Goal: Task Accomplishment & Management: Manage account settings

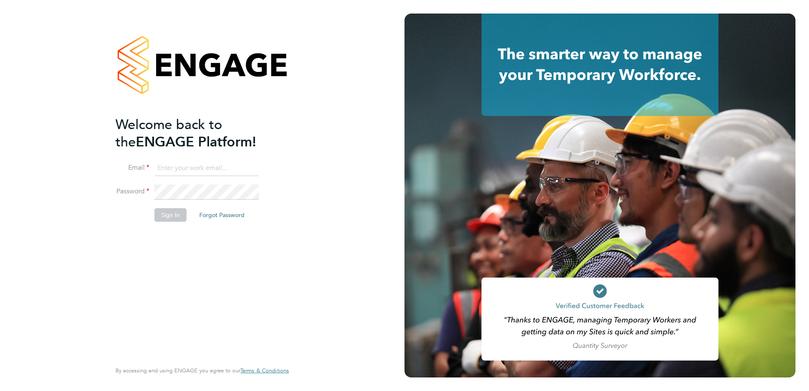
type input "[PERSON_NAME][EMAIL_ADDRESS][PERSON_NAME][DOMAIN_NAME]"
click at [171, 216] on button "Sign In" at bounding box center [170, 215] width 32 height 14
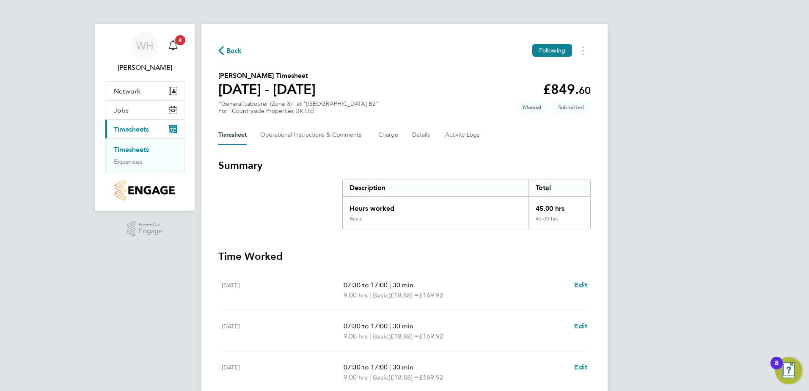
click at [136, 132] on span "Timesheets" at bounding box center [131, 129] width 35 height 8
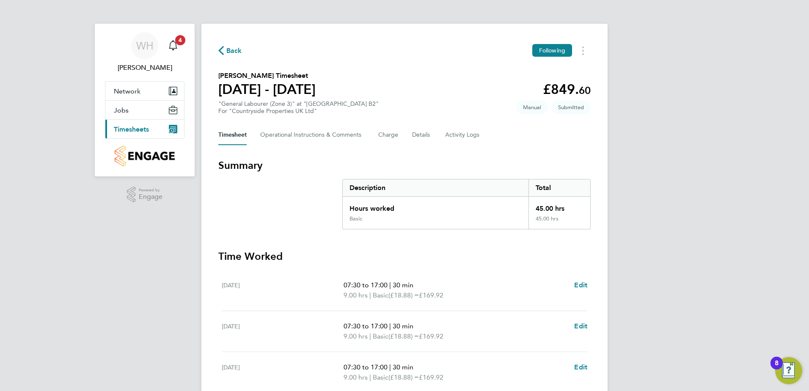
click at [136, 132] on span "Timesheets" at bounding box center [131, 129] width 35 height 8
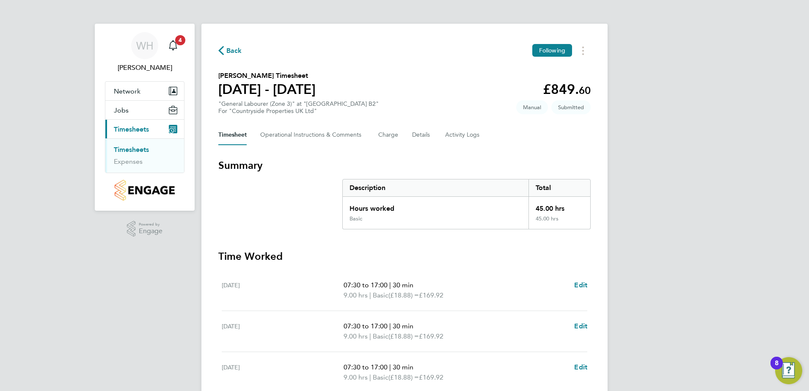
click at [130, 149] on link "Timesheets" at bounding box center [131, 150] width 35 height 8
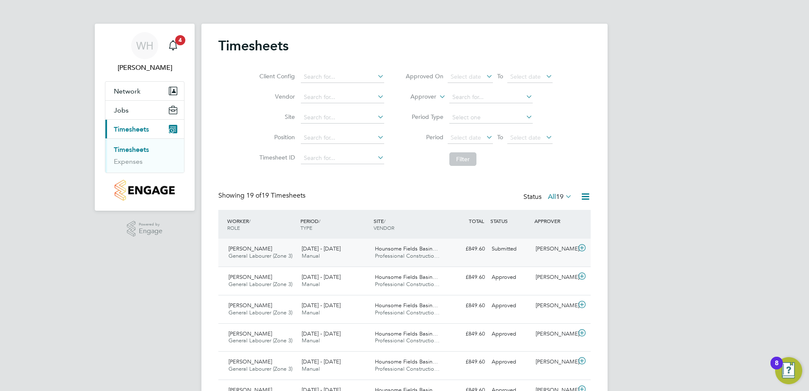
click at [581, 248] on icon at bounding box center [582, 248] width 11 height 7
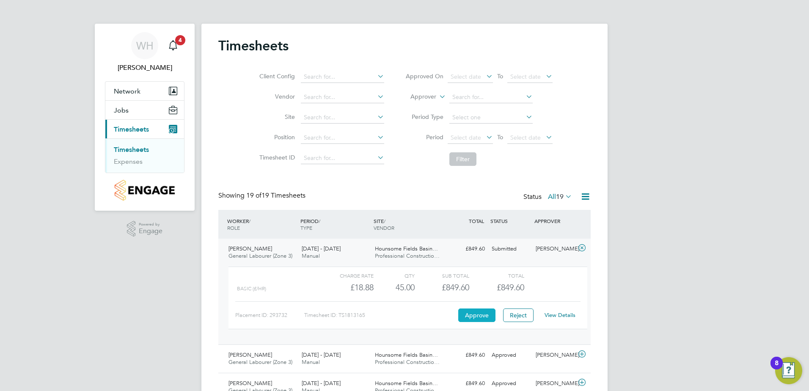
click at [475, 316] on button "Approve" at bounding box center [476, 315] width 37 height 14
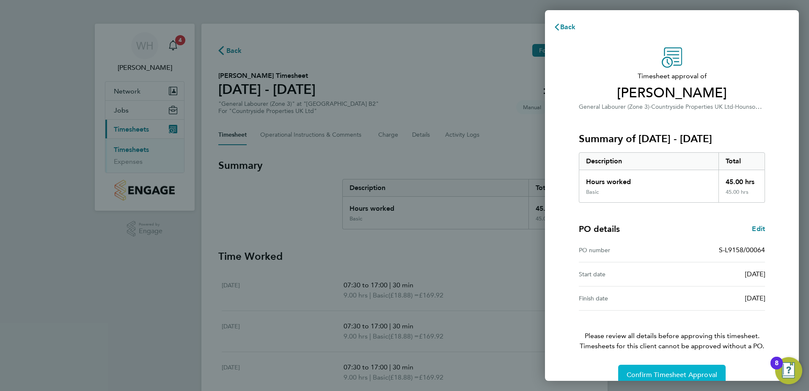
click at [688, 376] on span "Confirm Timesheet Approval" at bounding box center [672, 375] width 91 height 8
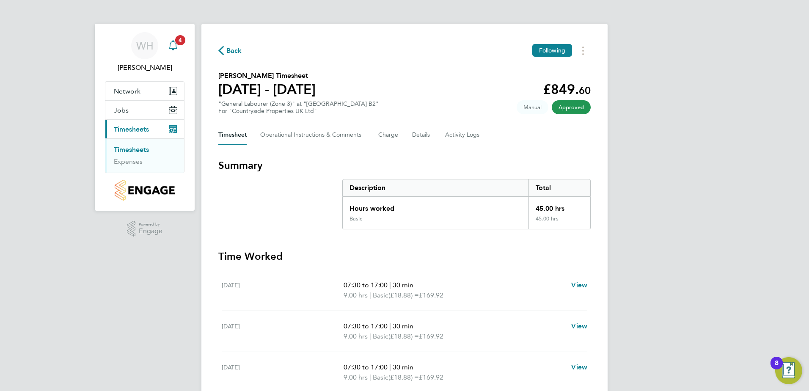
click at [171, 44] on icon "Main navigation" at bounding box center [173, 45] width 10 height 10
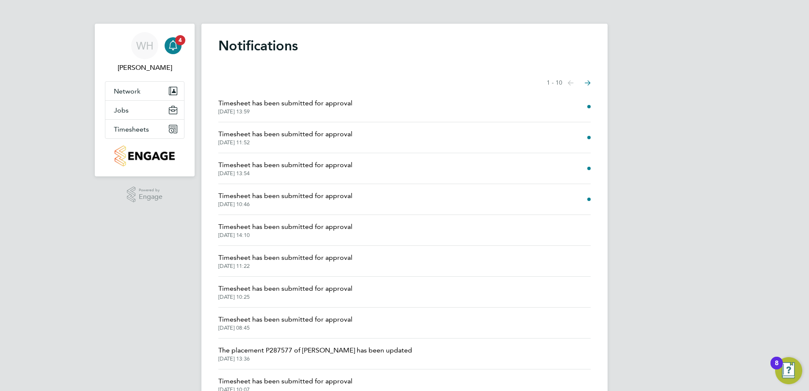
click at [339, 199] on span "Timesheet has been submitted for approval" at bounding box center [285, 196] width 134 height 10
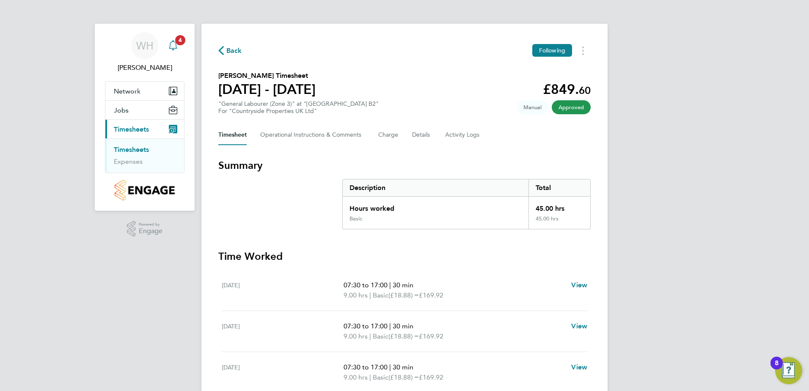
click at [178, 40] on span "4" at bounding box center [180, 40] width 10 height 10
